Goal: Find specific page/section: Find specific page/section

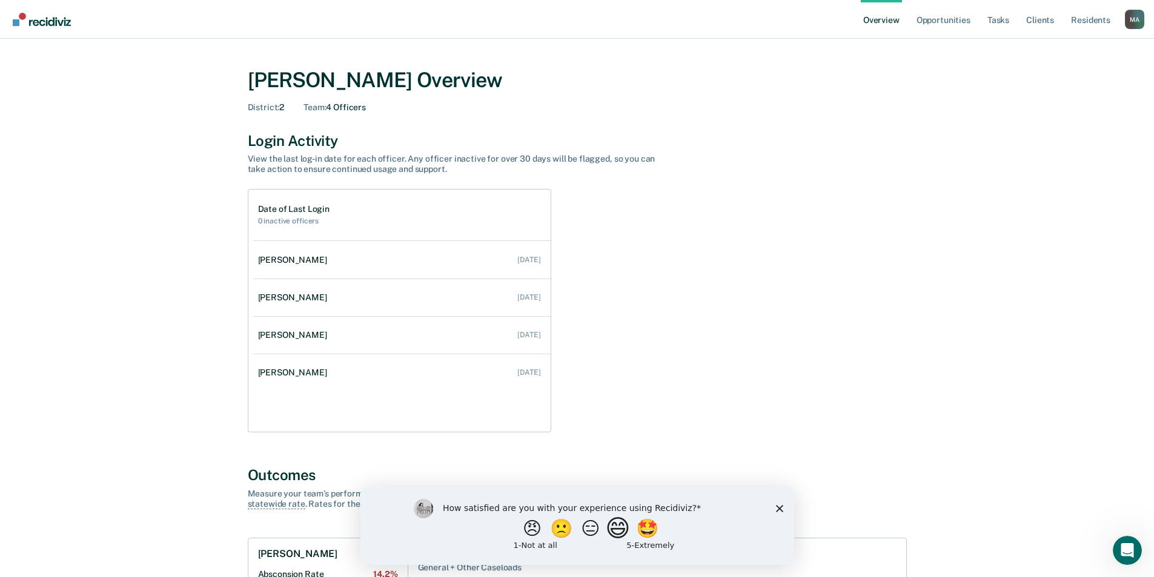
click at [630, 538] on button "😄" at bounding box center [618, 528] width 28 height 24
click at [778, 514] on polygon "Close survey" at bounding box center [778, 513] width 7 height 7
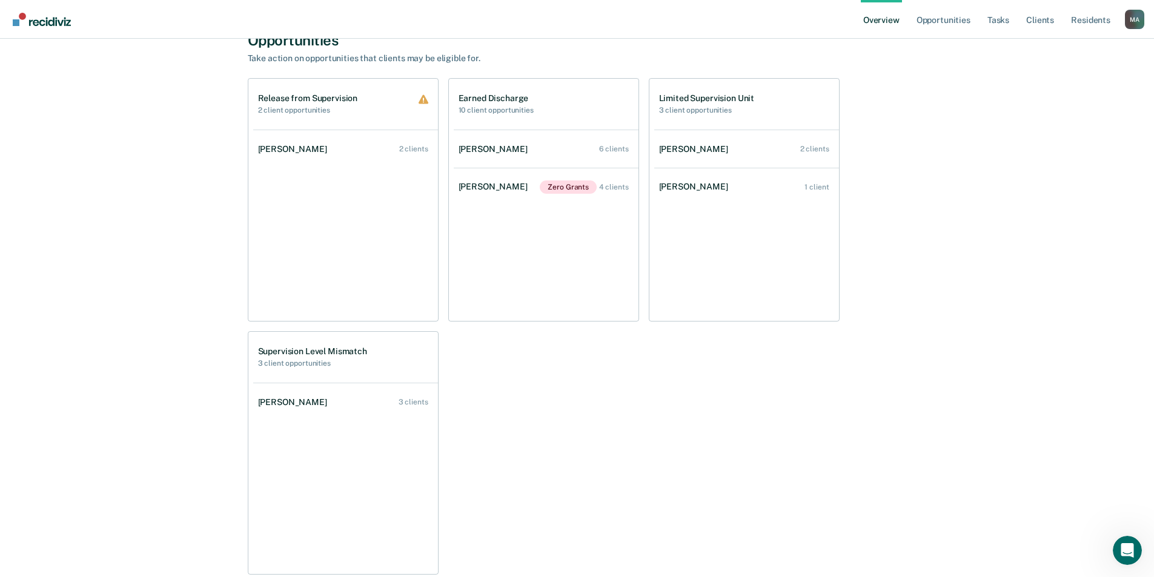
scroll to position [787, 0]
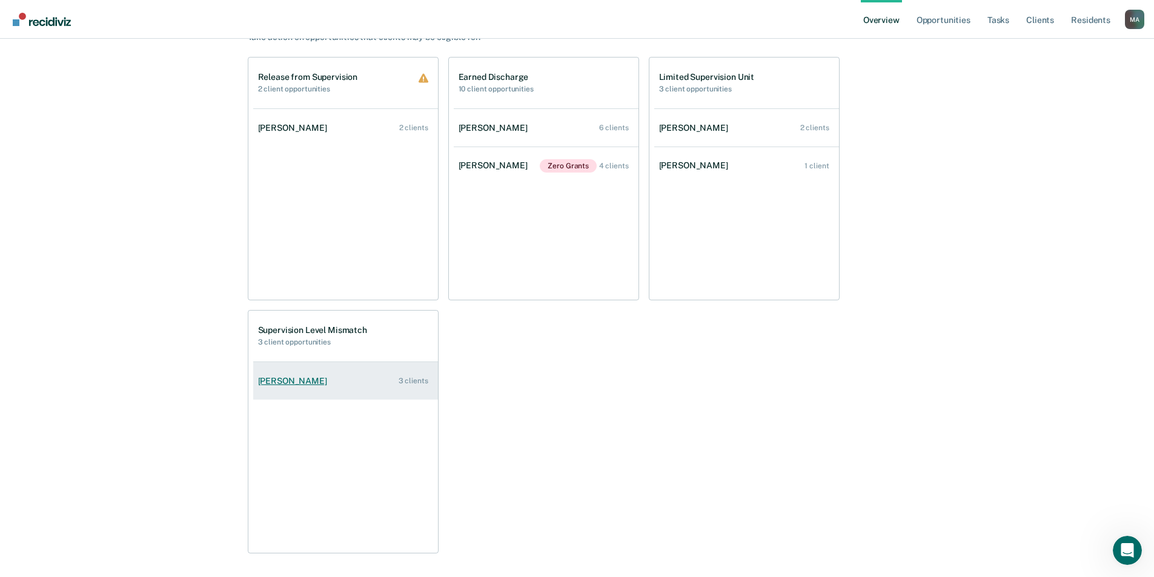
click at [306, 381] on div "[PERSON_NAME]" at bounding box center [295, 381] width 74 height 10
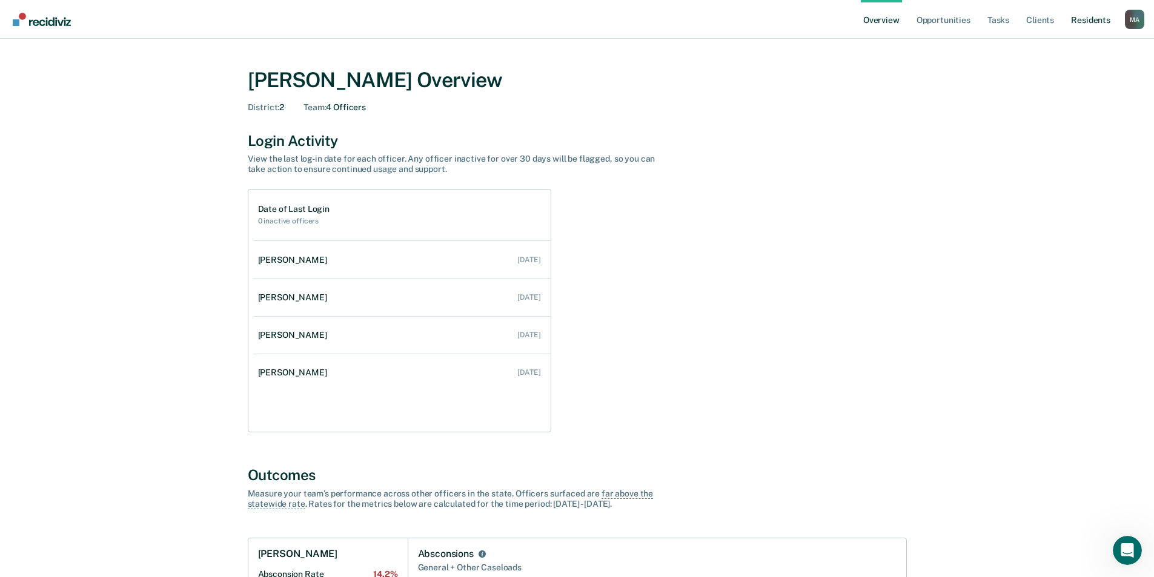
click at [1081, 30] on link "Resident s" at bounding box center [1090, 19] width 44 height 39
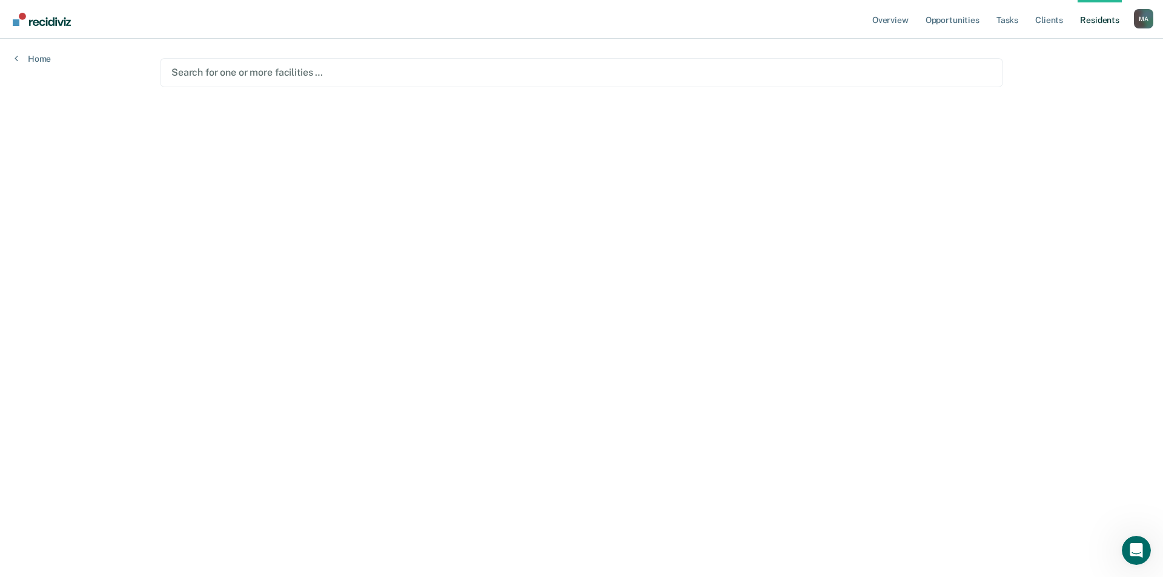
click at [687, 77] on div at bounding box center [581, 72] width 820 height 14
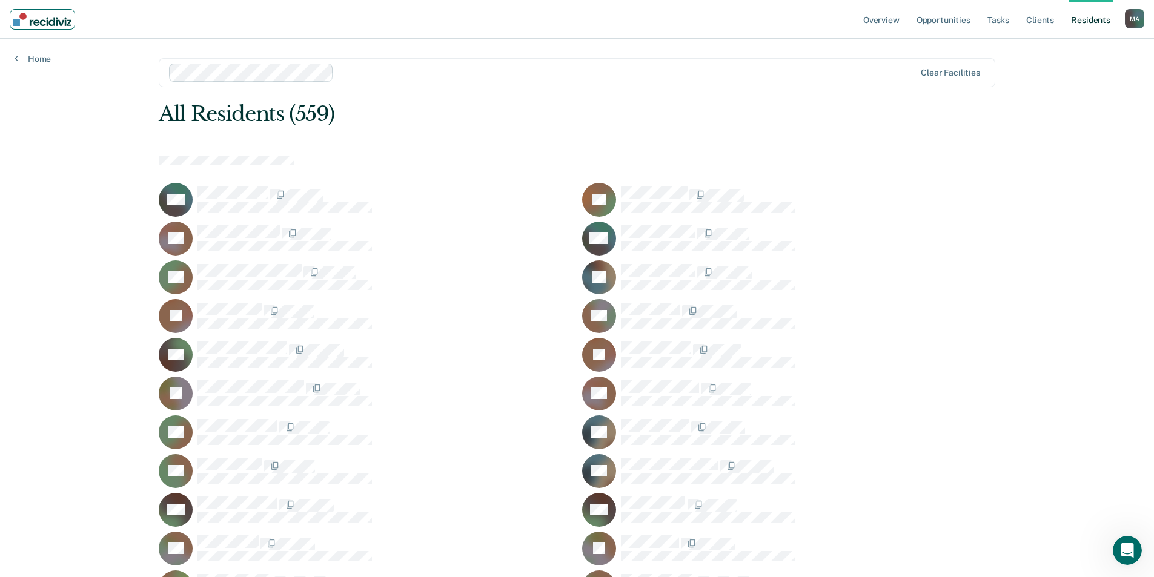
click at [40, 13] on img "Main navigation" at bounding box center [42, 19] width 58 height 13
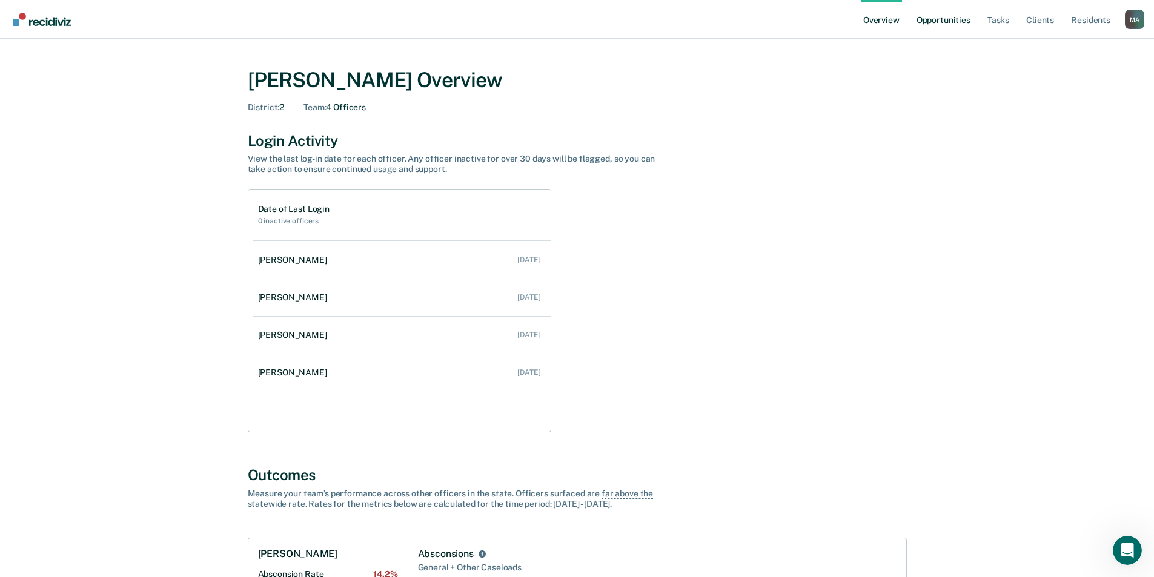
click at [949, 18] on link "Opportunities" at bounding box center [943, 19] width 59 height 39
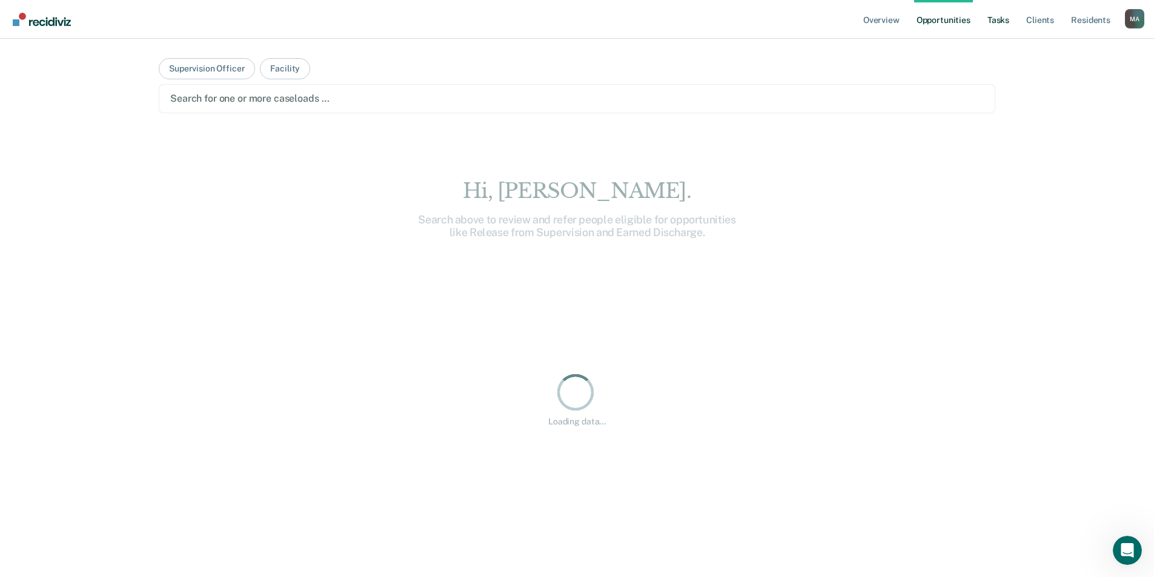
click at [992, 23] on link "Tasks" at bounding box center [998, 19] width 27 height 39
